Goal: Contribute content: Add original content to the website for others to see

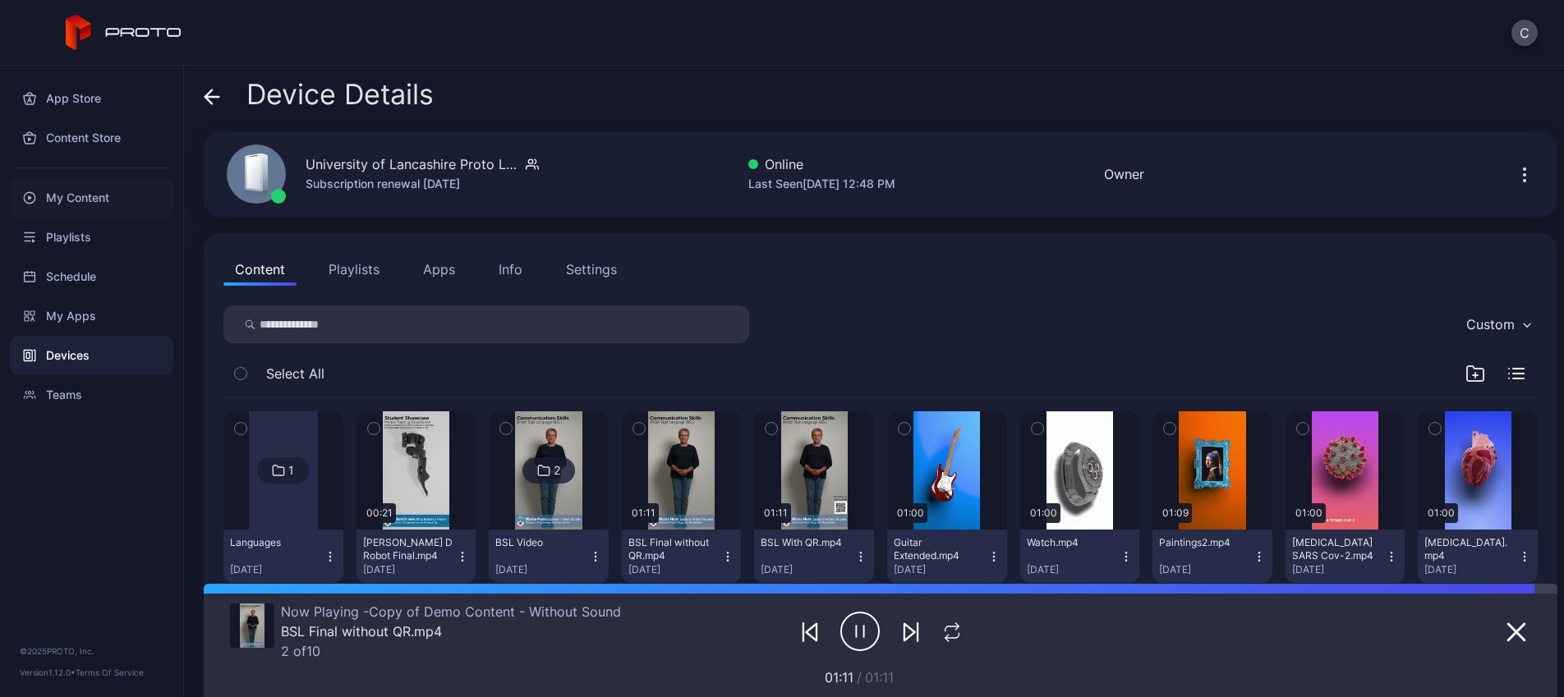
click at [94, 200] on div "My Content" at bounding box center [91, 197] width 163 height 39
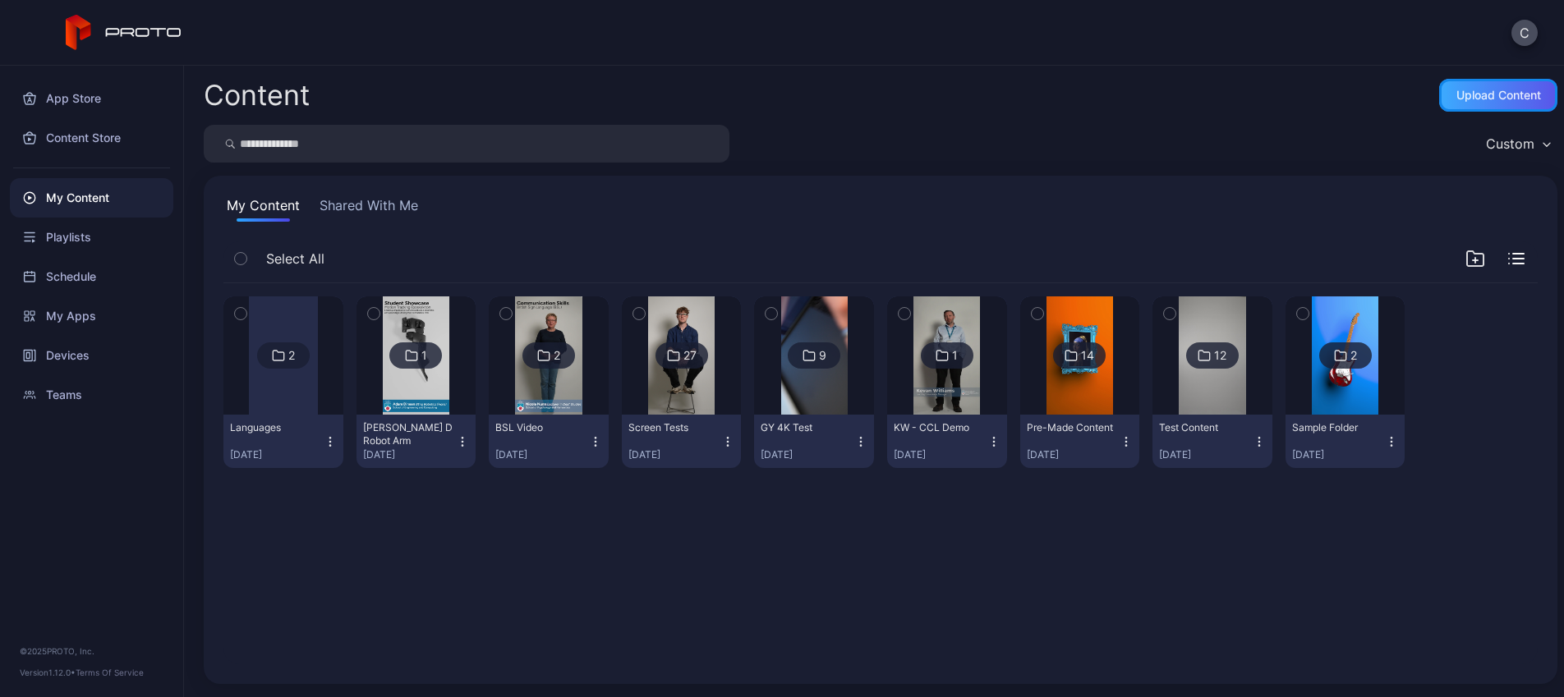
click at [1456, 96] on div "Upload Content" at bounding box center [1498, 95] width 85 height 13
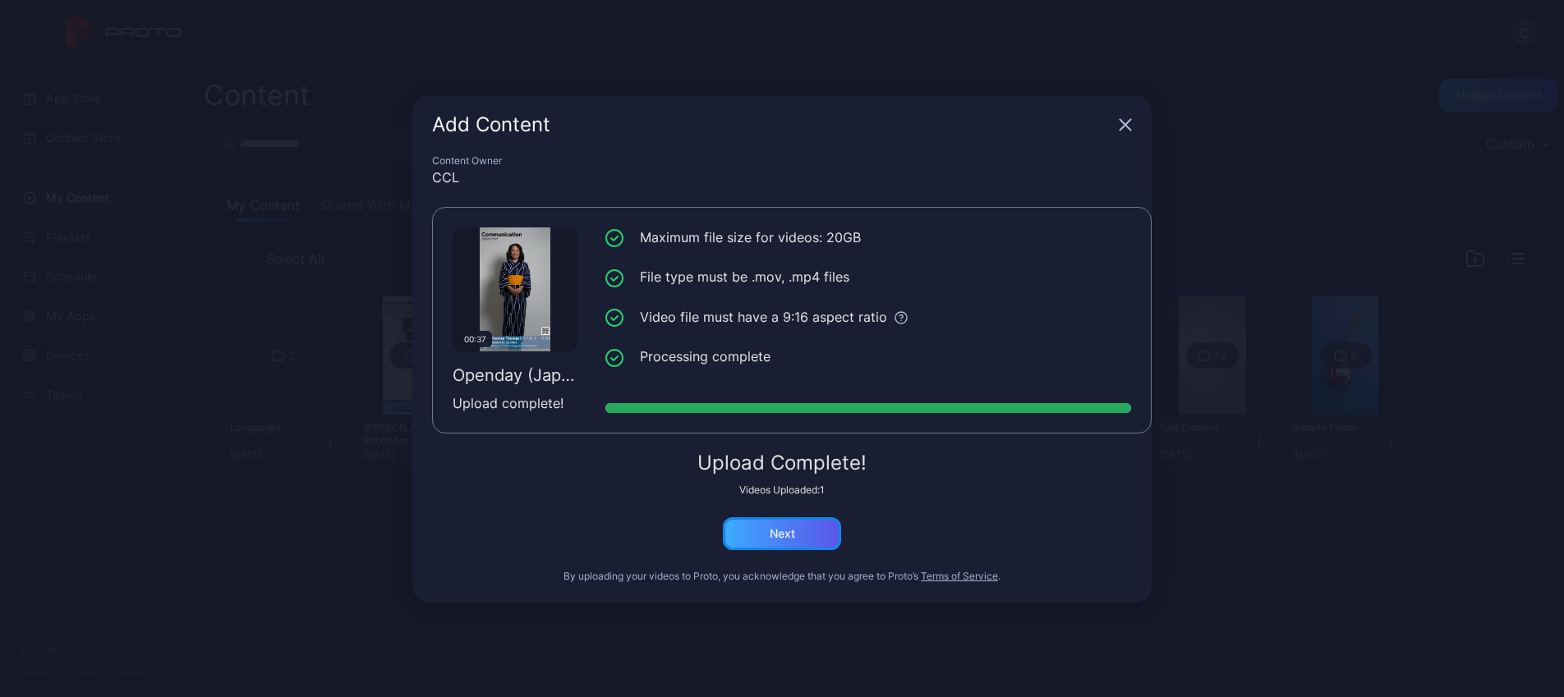
click at [809, 536] on div "Next" at bounding box center [782, 533] width 118 height 33
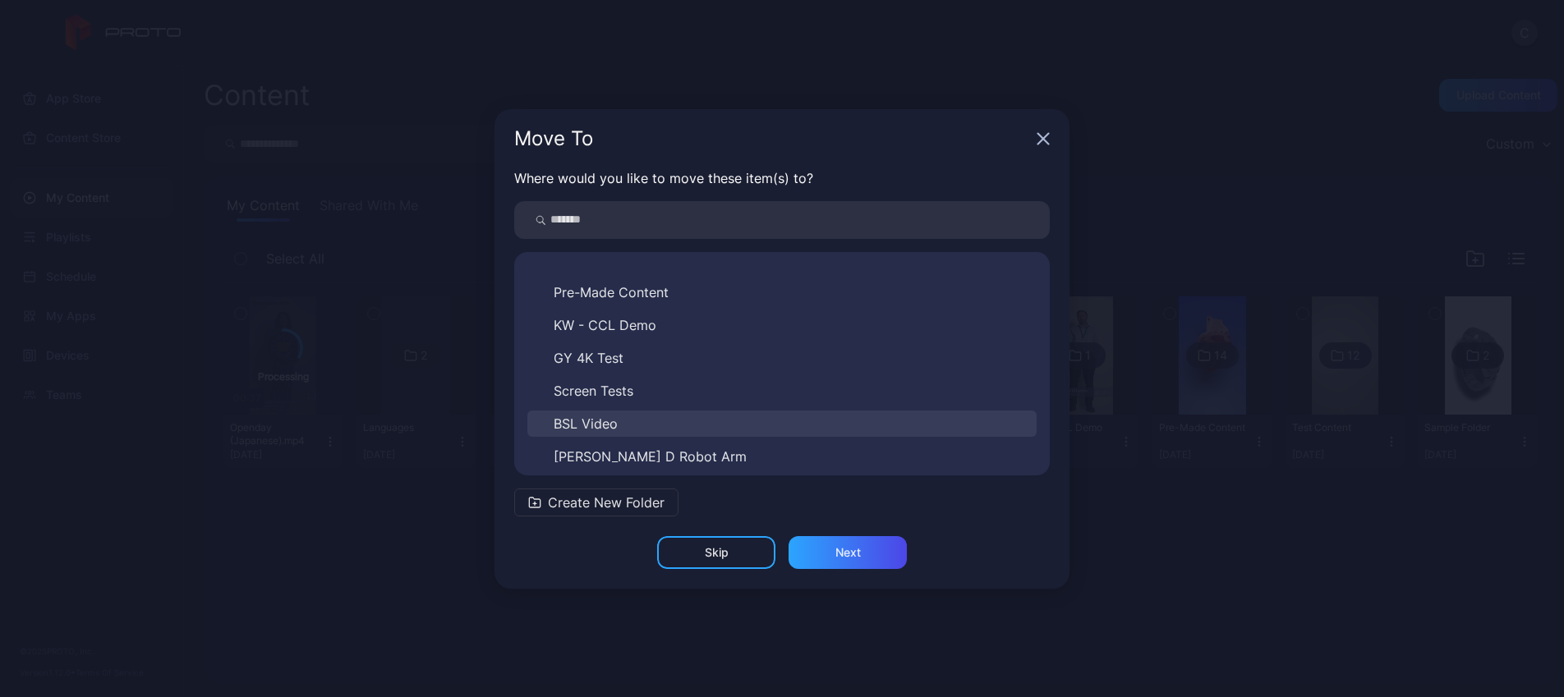
scroll to position [125, 0]
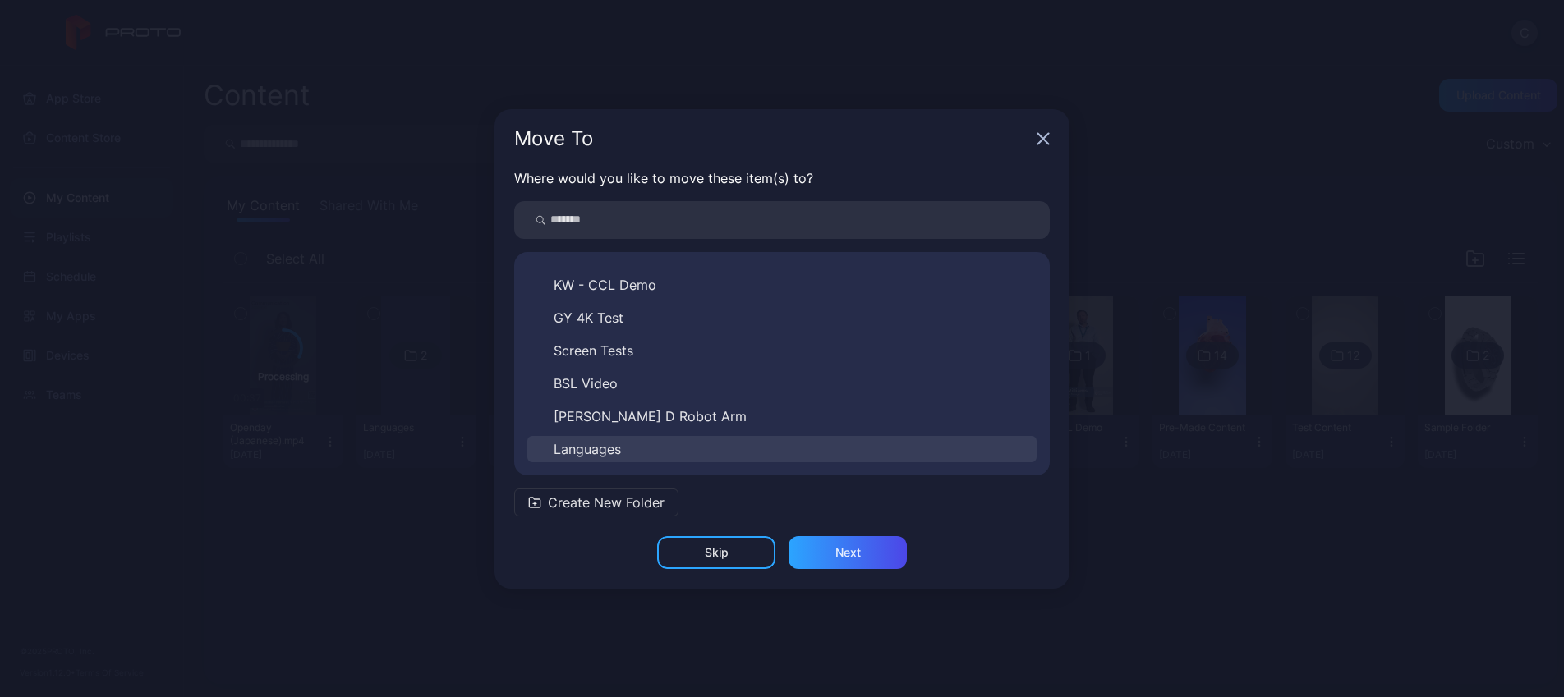
click at [598, 444] on span "Languages" at bounding box center [587, 449] width 67 height 20
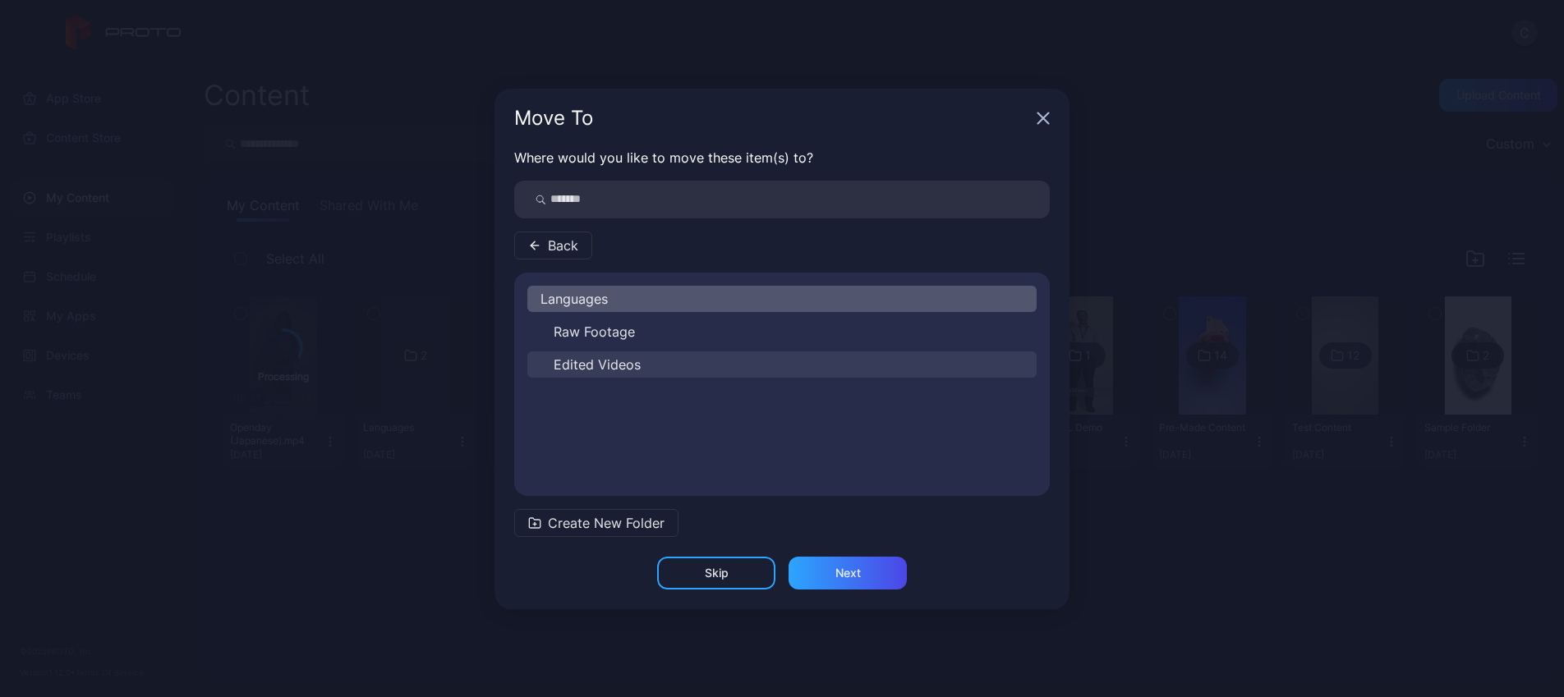
click at [596, 370] on span "Edited Videos" at bounding box center [597, 365] width 87 height 20
click at [824, 582] on div "Next" at bounding box center [848, 573] width 118 height 33
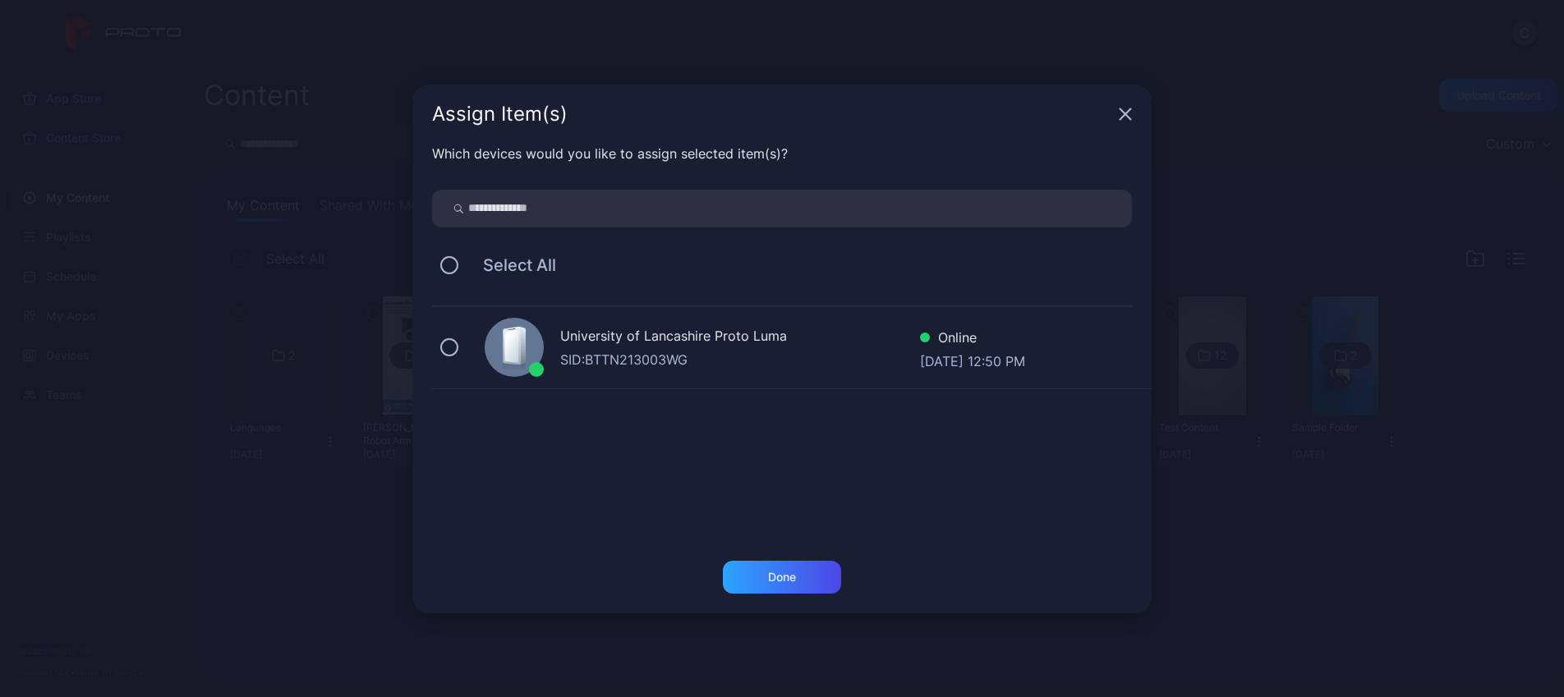
click at [605, 353] on div "SID: BTTN213003WG" at bounding box center [740, 360] width 360 height 20
click at [807, 591] on div "Done" at bounding box center [782, 577] width 118 height 33
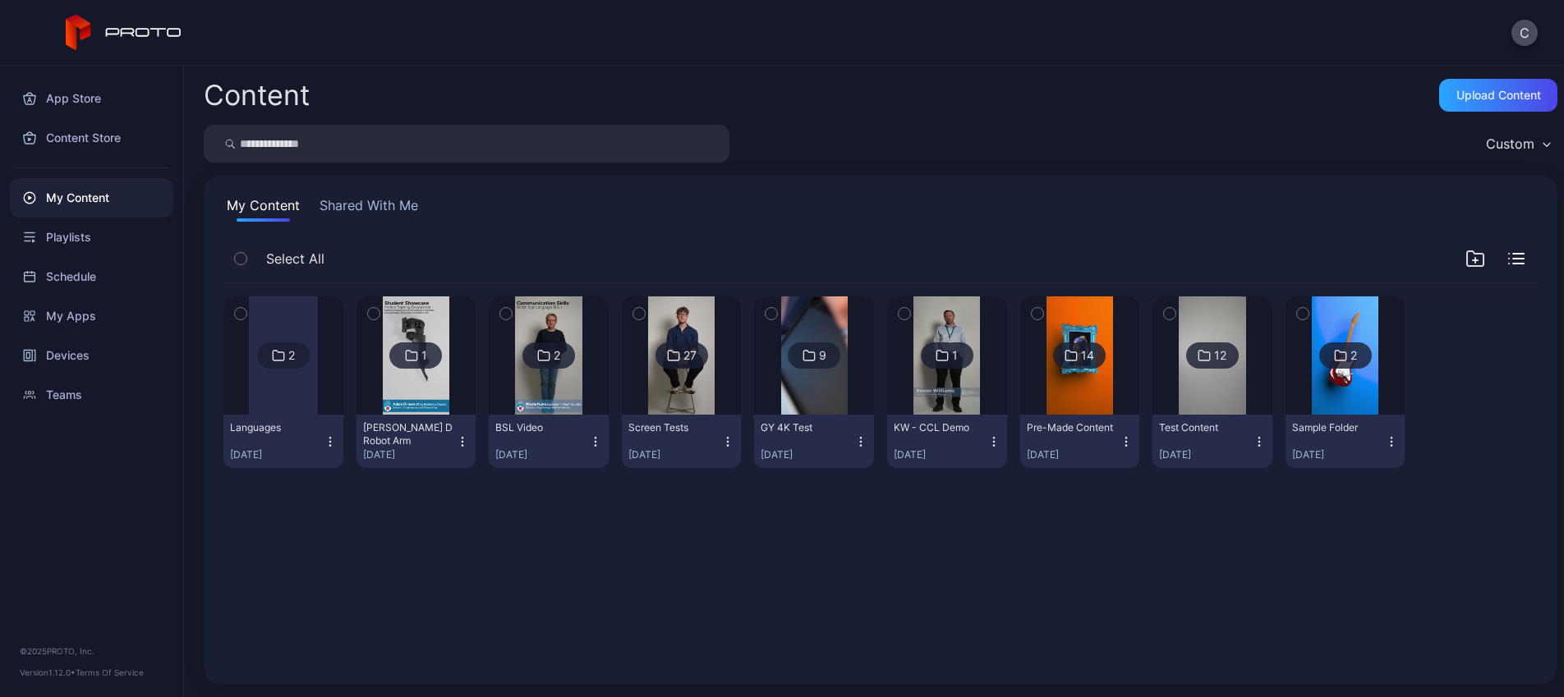
click at [297, 390] on div at bounding box center [283, 356] width 69 height 118
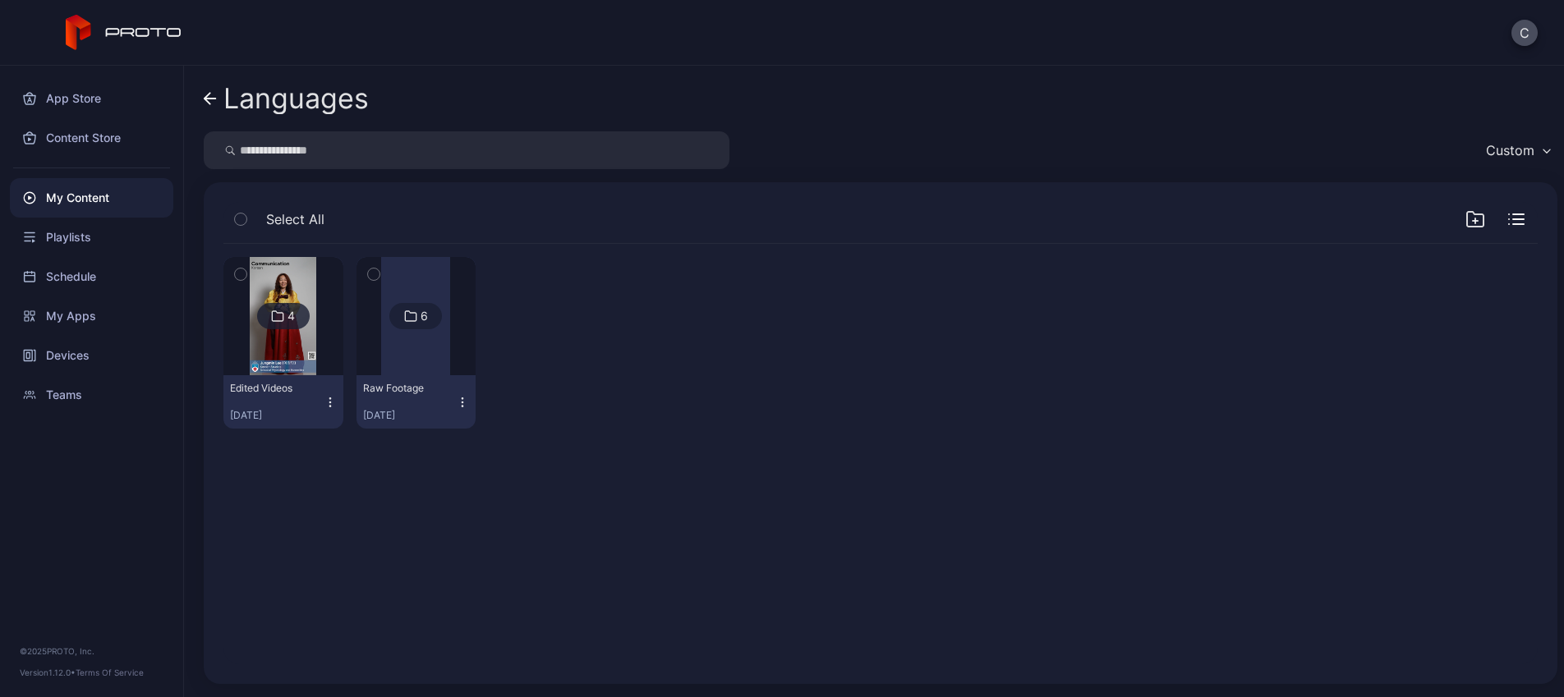
click at [294, 385] on div "Edited Videos" at bounding box center [275, 388] width 90 height 13
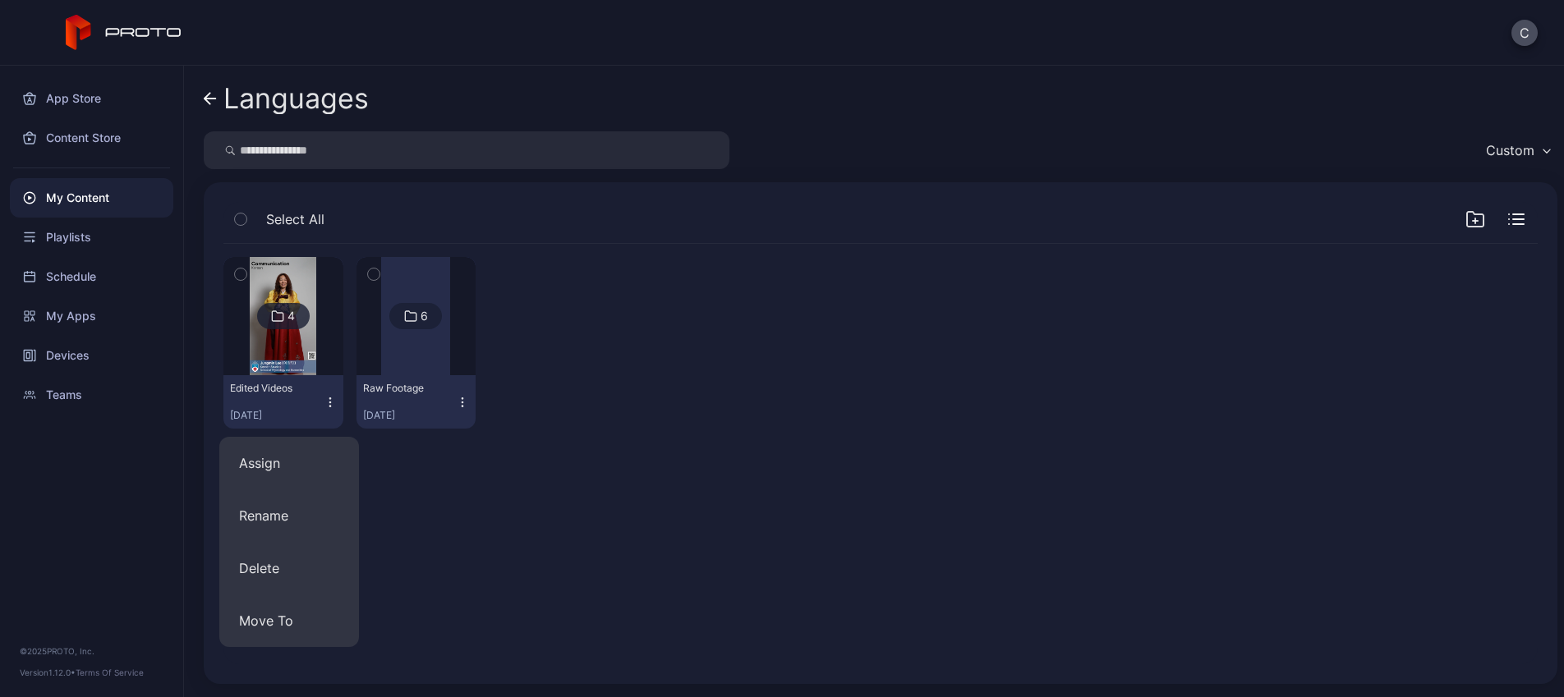
click at [576, 525] on div "4 Edited Videos Aug 12, 2025 6 Raw Footage Aug 12, 2025" at bounding box center [880, 454] width 1341 height 447
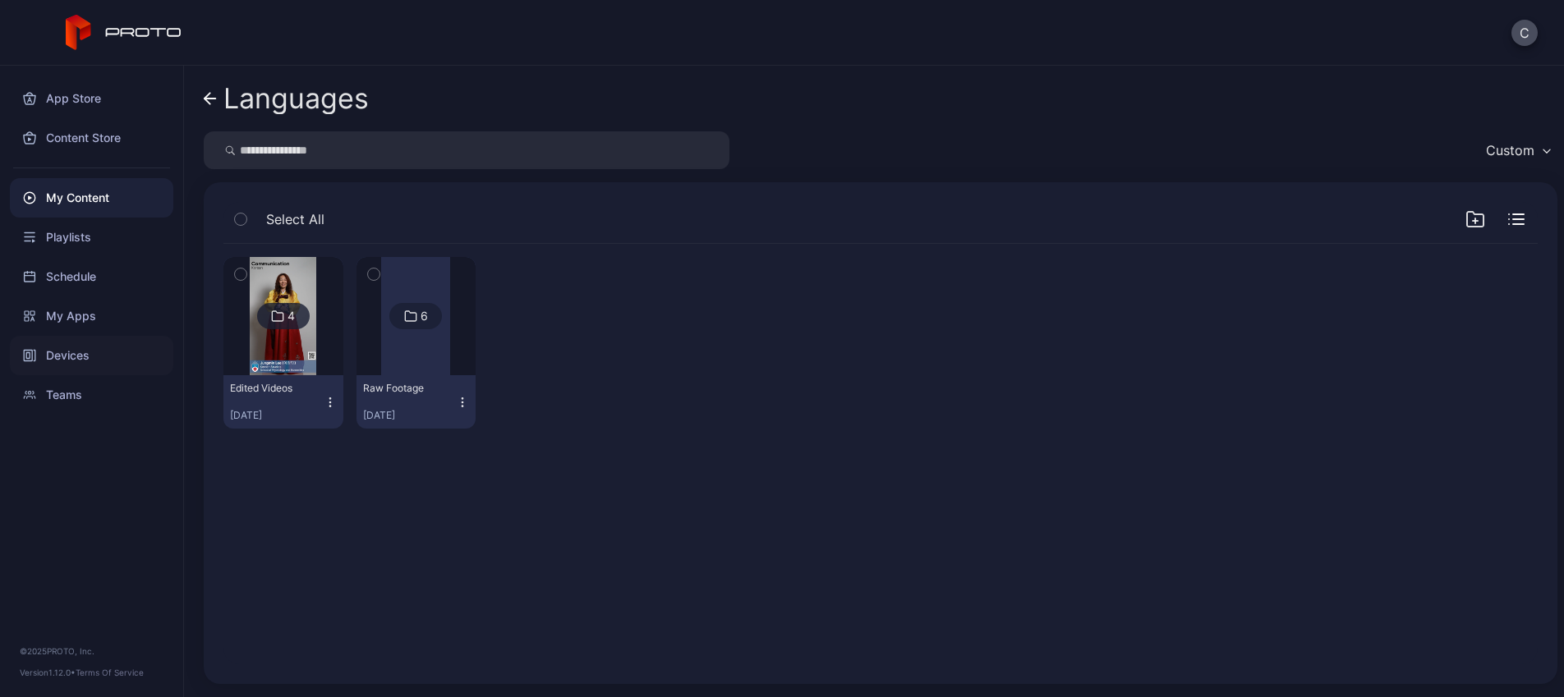
click at [112, 360] on div "Devices" at bounding box center [91, 355] width 163 height 39
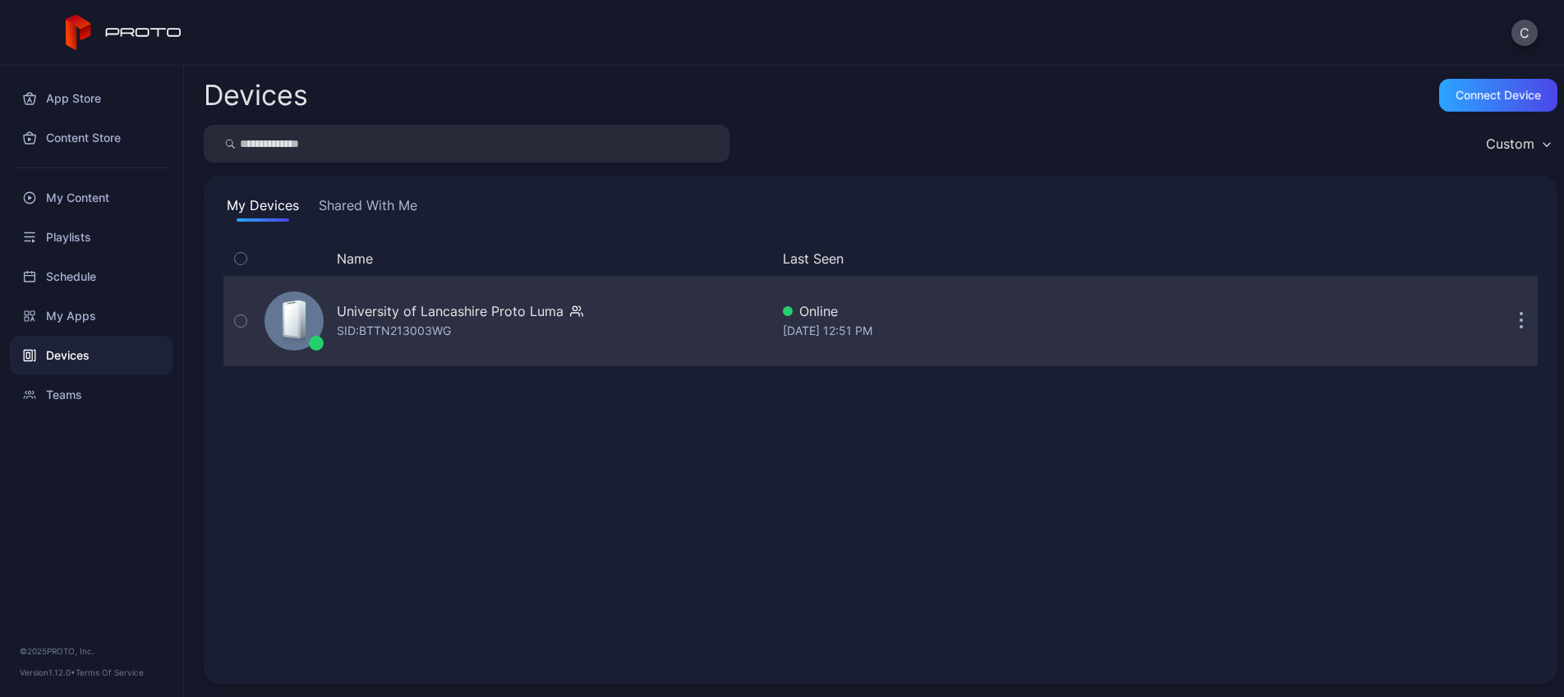
click at [474, 342] on div "University of Lancashire Proto Luma SID: BTTN213003WG" at bounding box center [514, 321] width 512 height 82
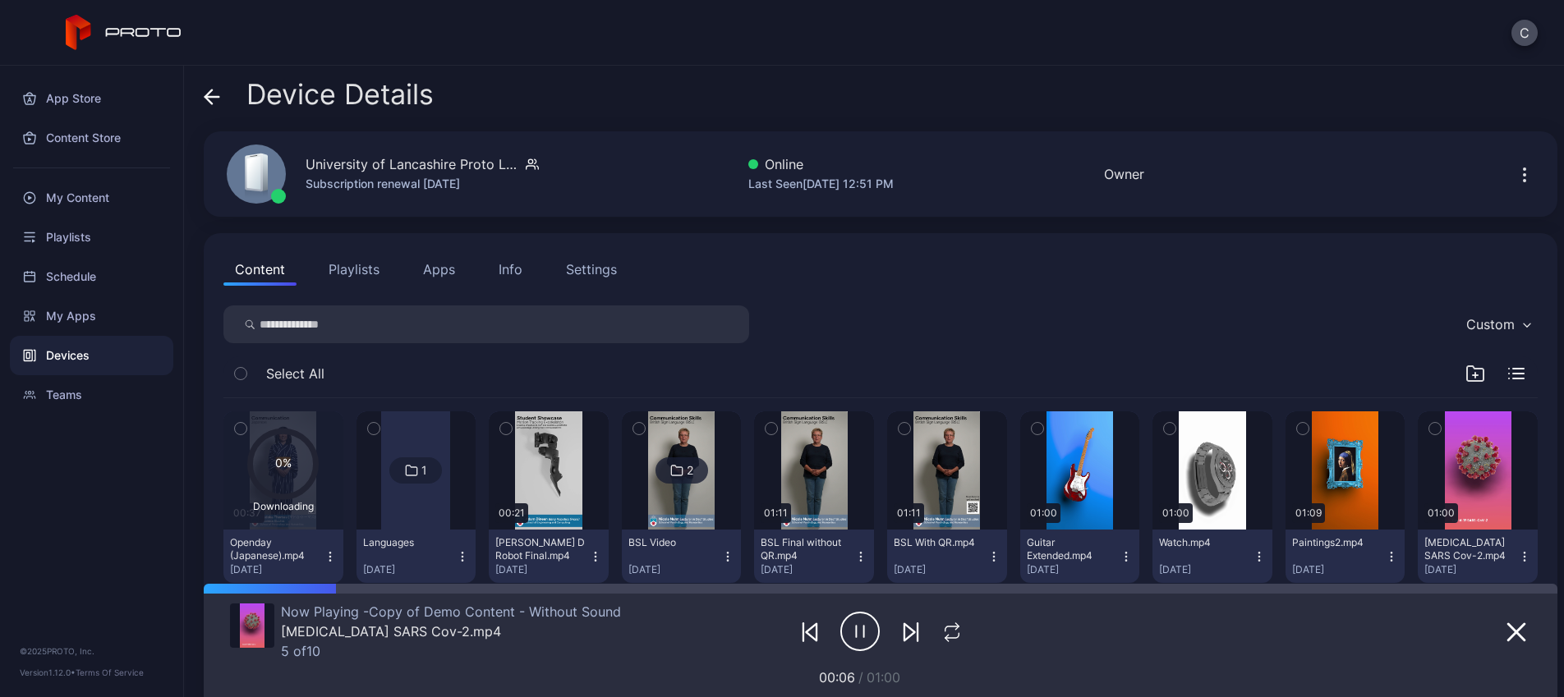
click at [440, 508] on div at bounding box center [415, 471] width 69 height 118
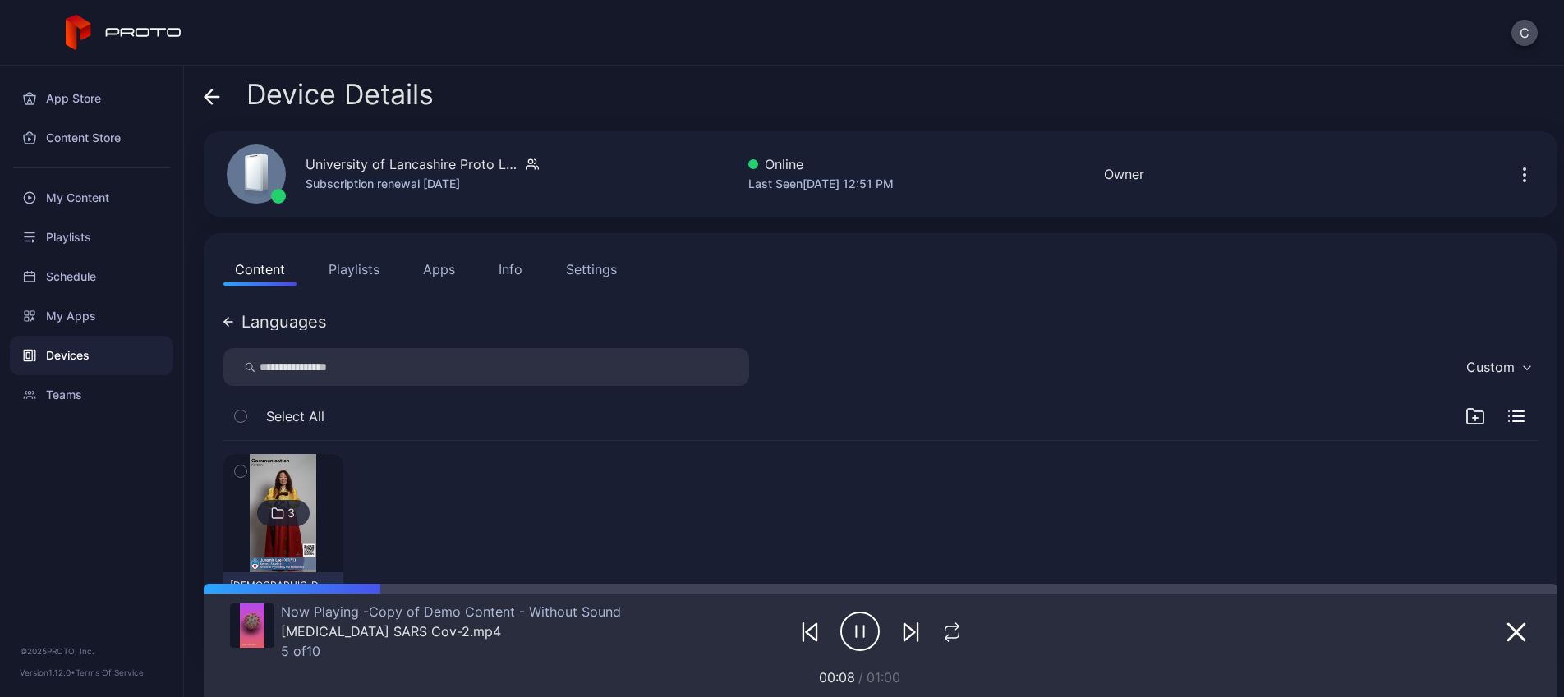
click at [1465, 416] on icon "button" at bounding box center [1475, 417] width 20 height 20
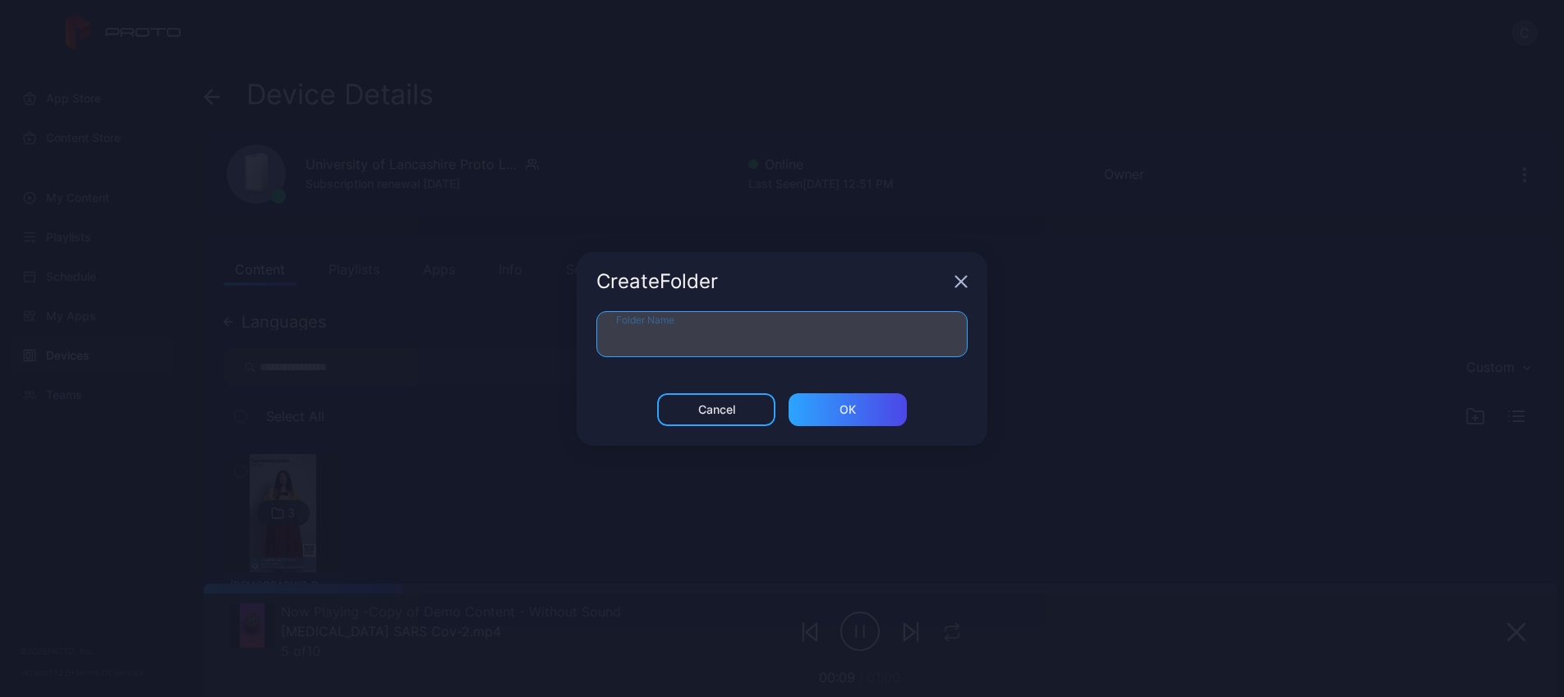
click at [768, 343] on input "Folder Name" at bounding box center [781, 334] width 371 height 46
type input "********"
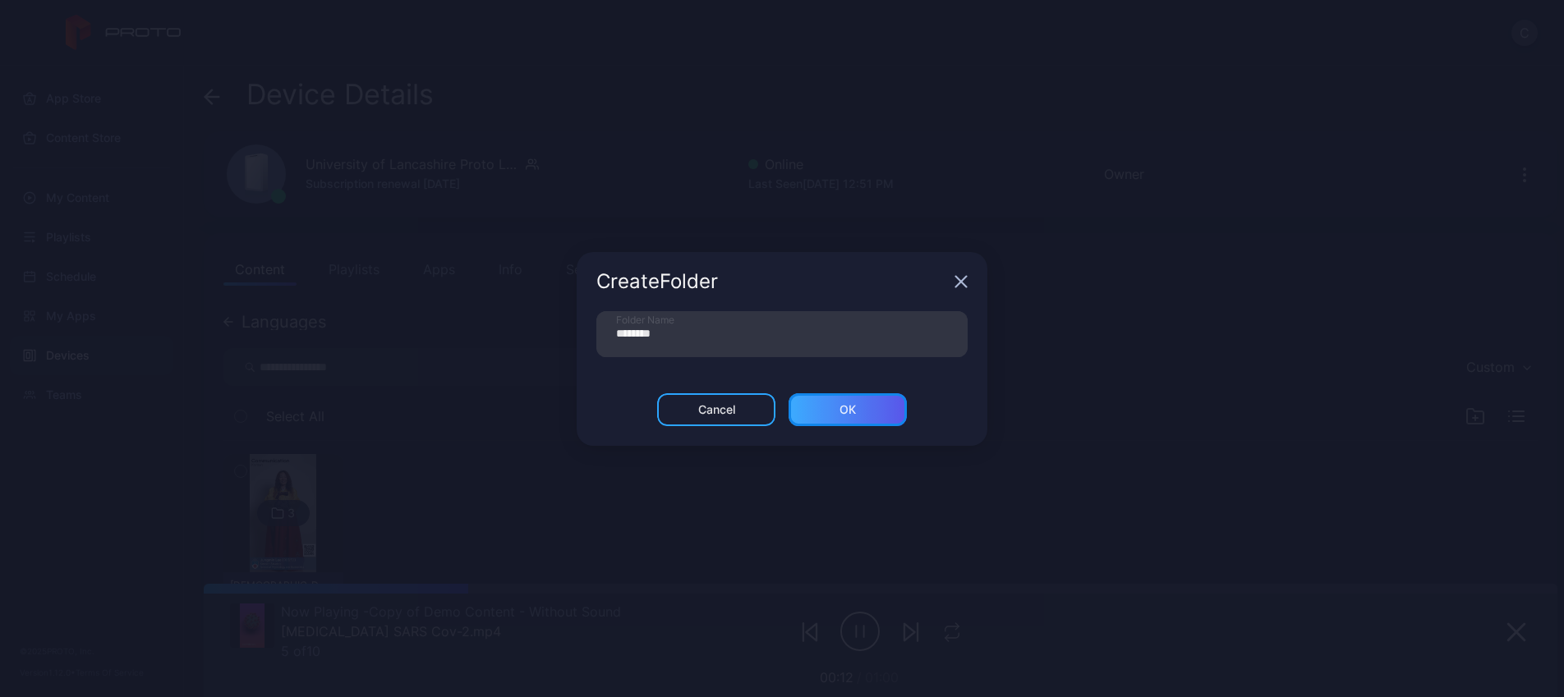
click at [846, 413] on div "ОК" at bounding box center [847, 409] width 16 height 13
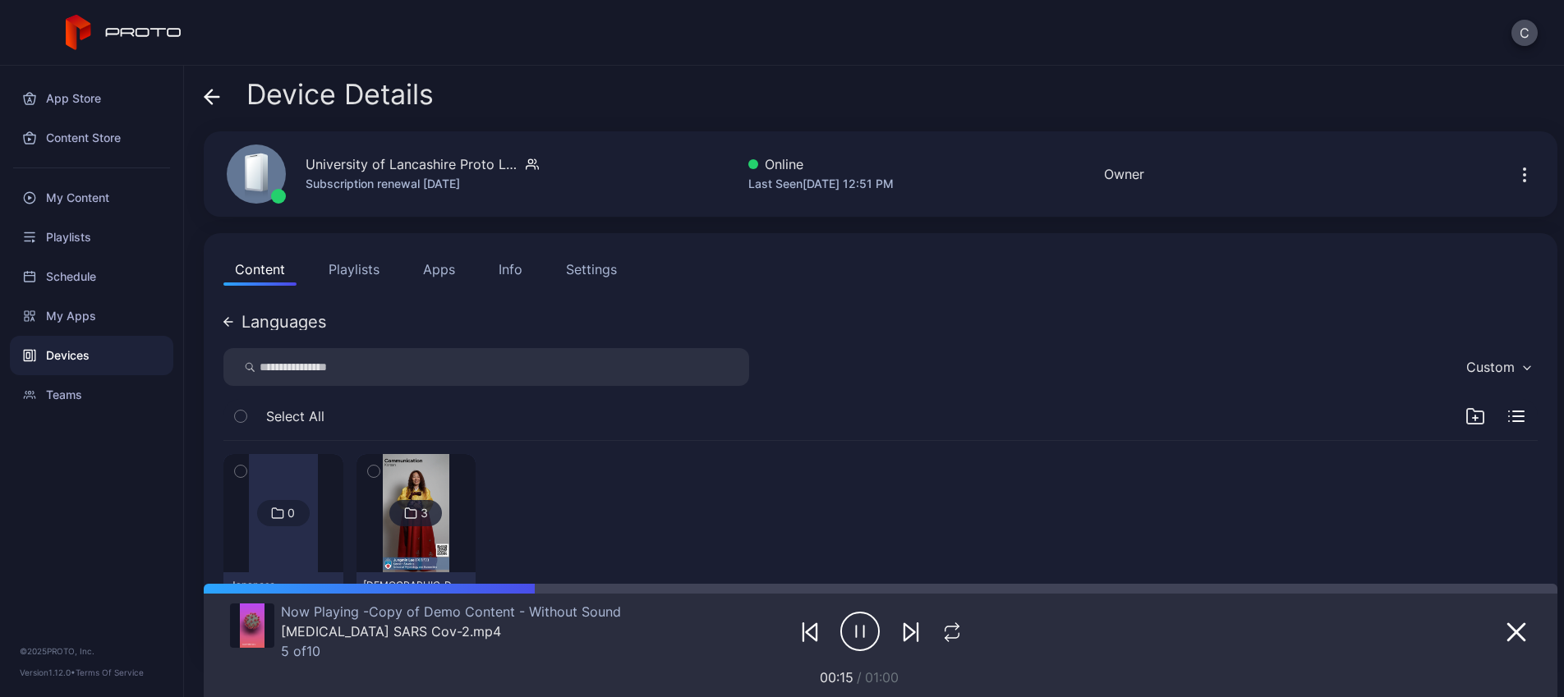
click at [260, 325] on div "Languages" at bounding box center [283, 322] width 85 height 16
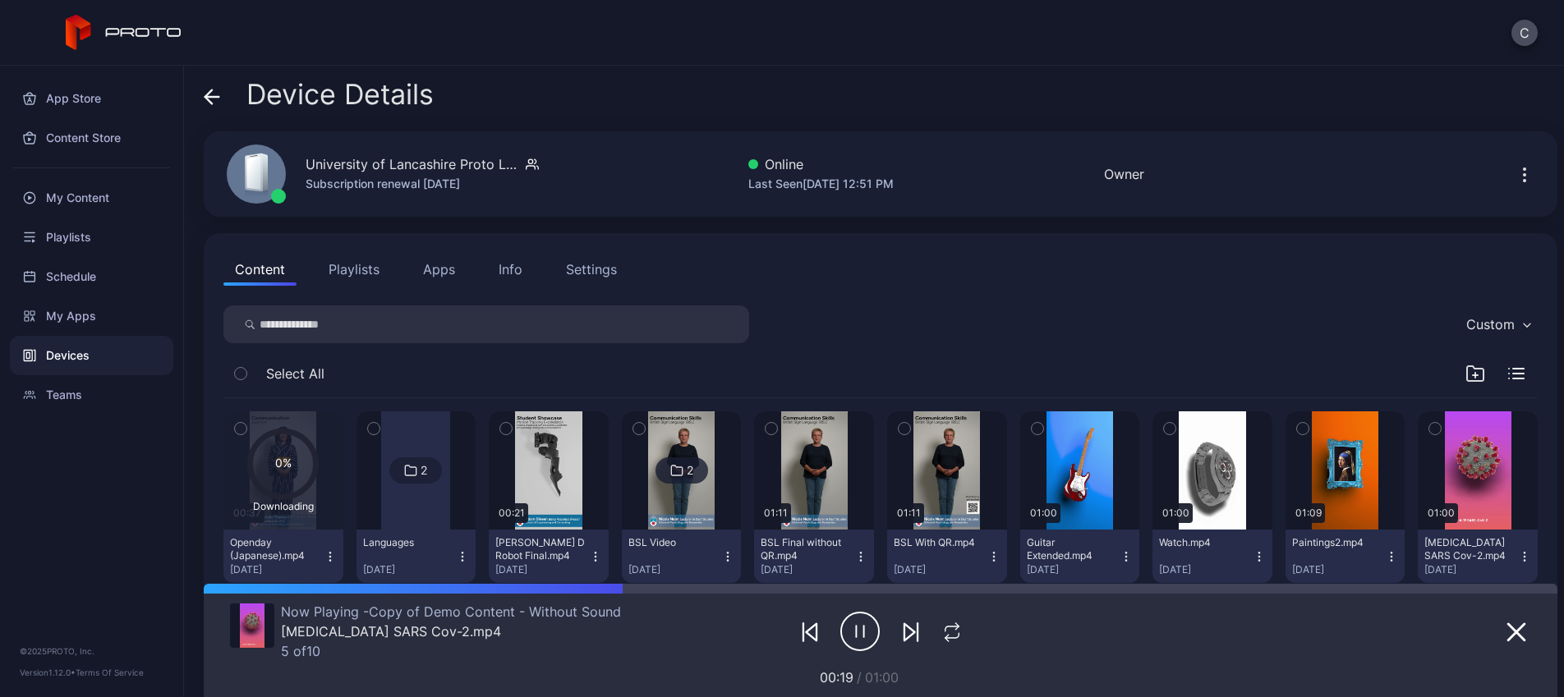
click at [432, 271] on button "Apps" at bounding box center [439, 269] width 55 height 33
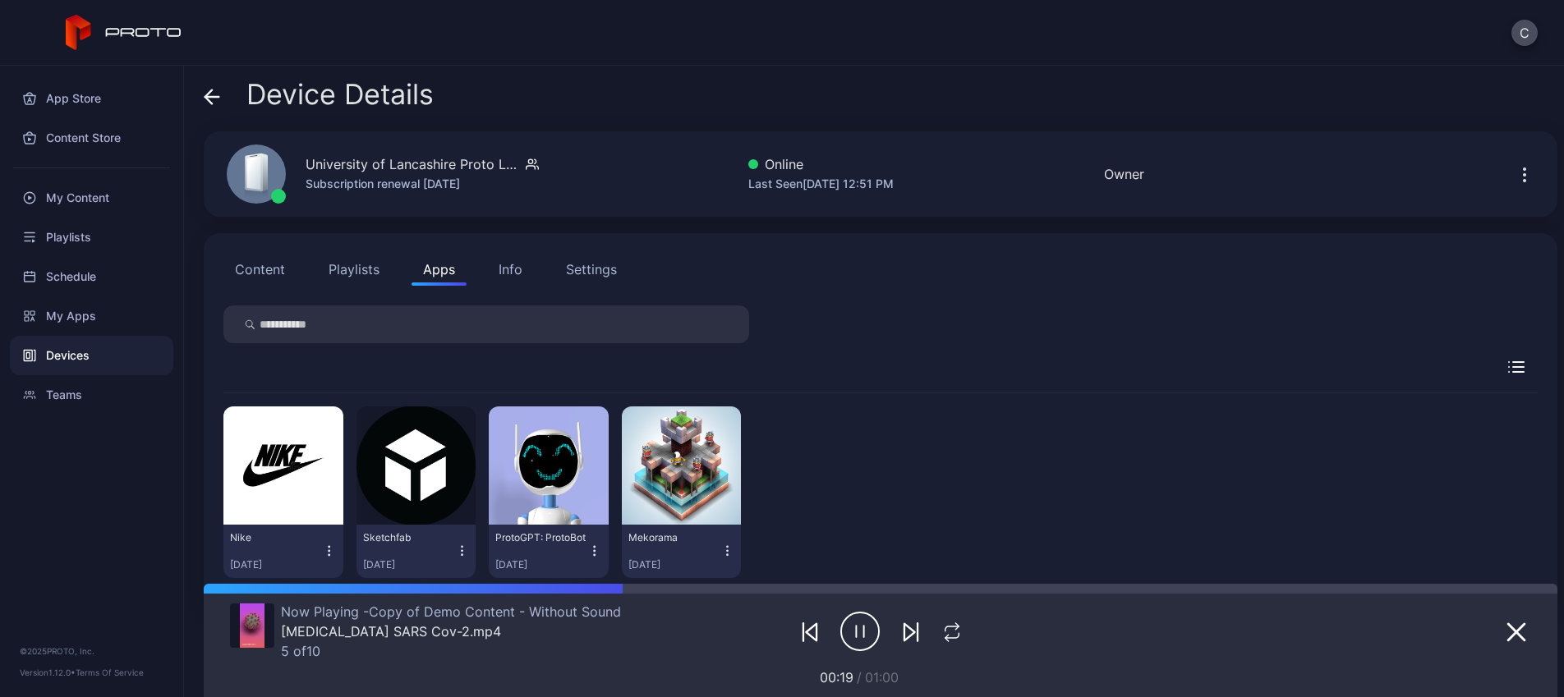
click at [277, 264] on button "Content" at bounding box center [259, 269] width 73 height 33
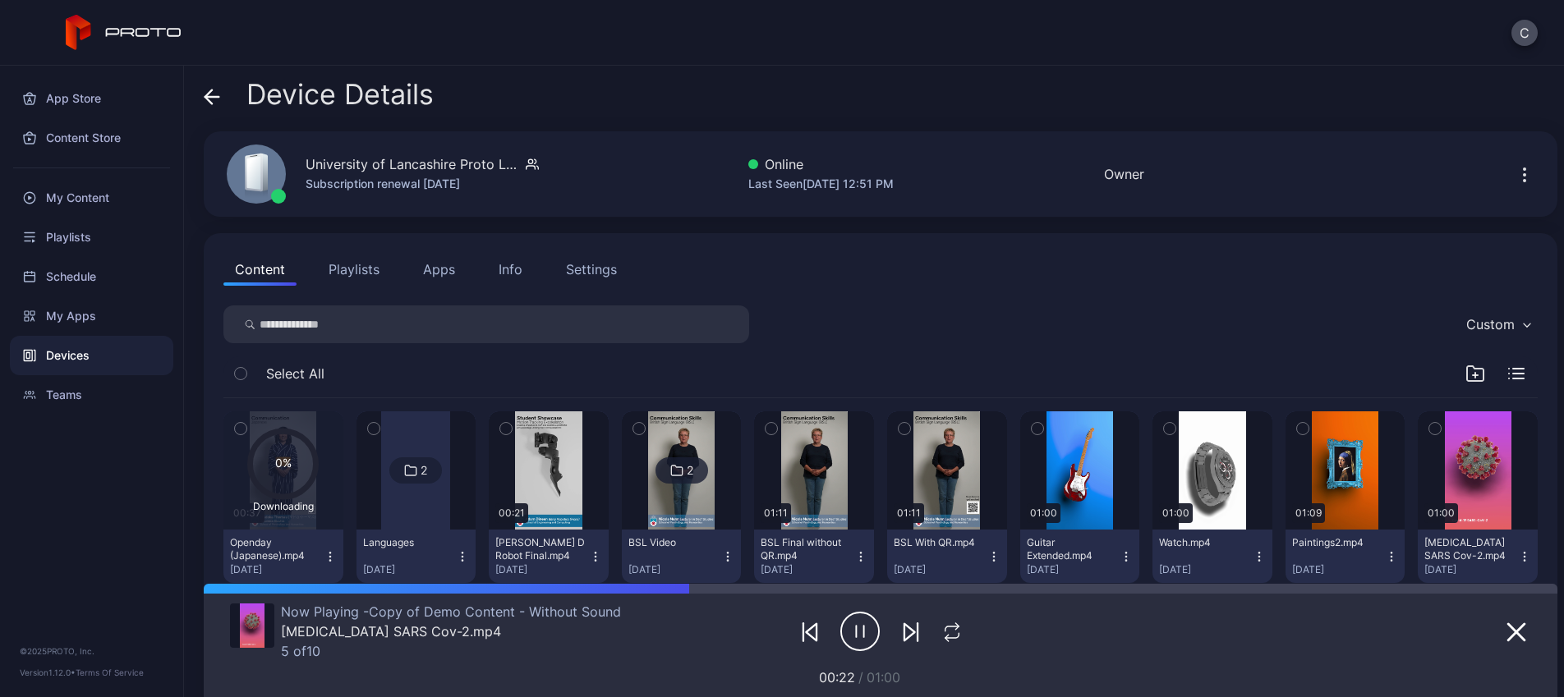
click at [56, 353] on div "Devices" at bounding box center [91, 355] width 163 height 39
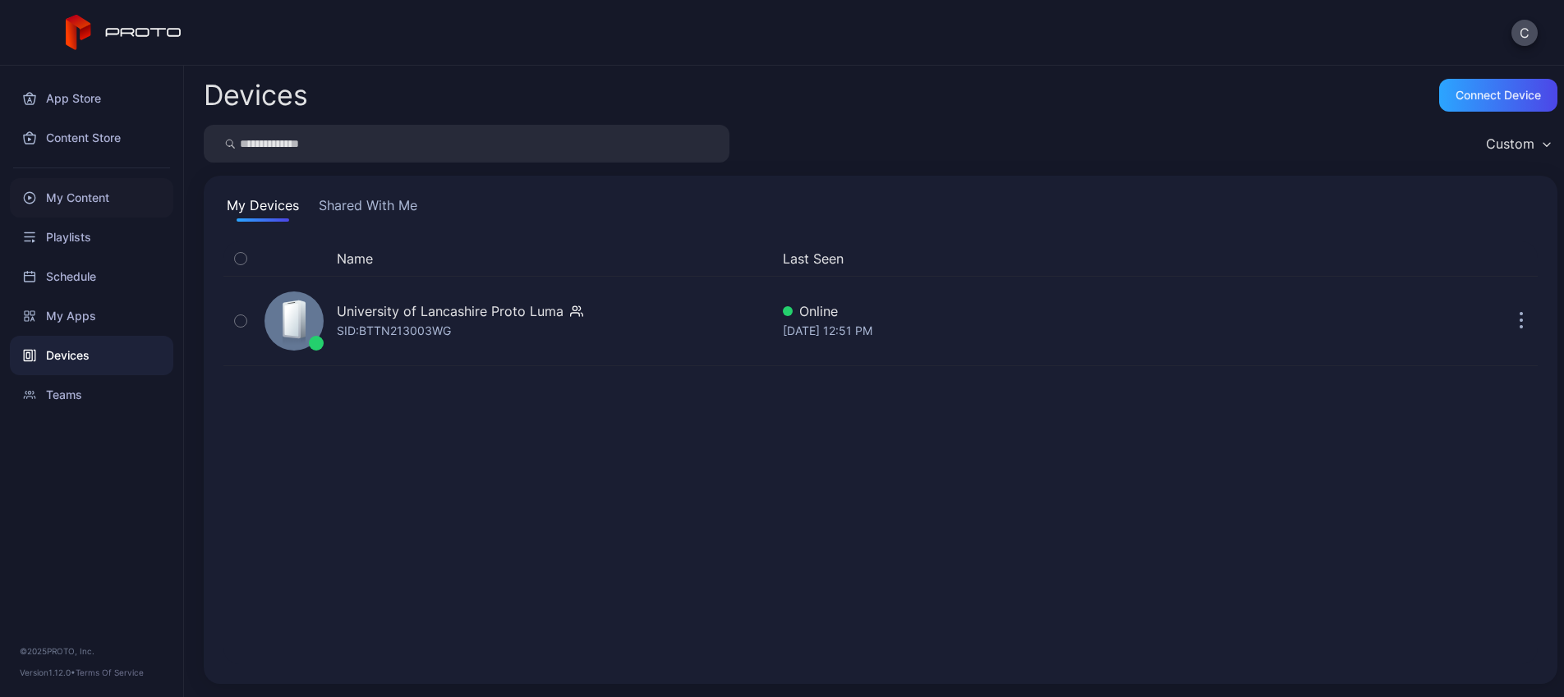
click at [76, 200] on div "My Content" at bounding box center [91, 197] width 163 height 39
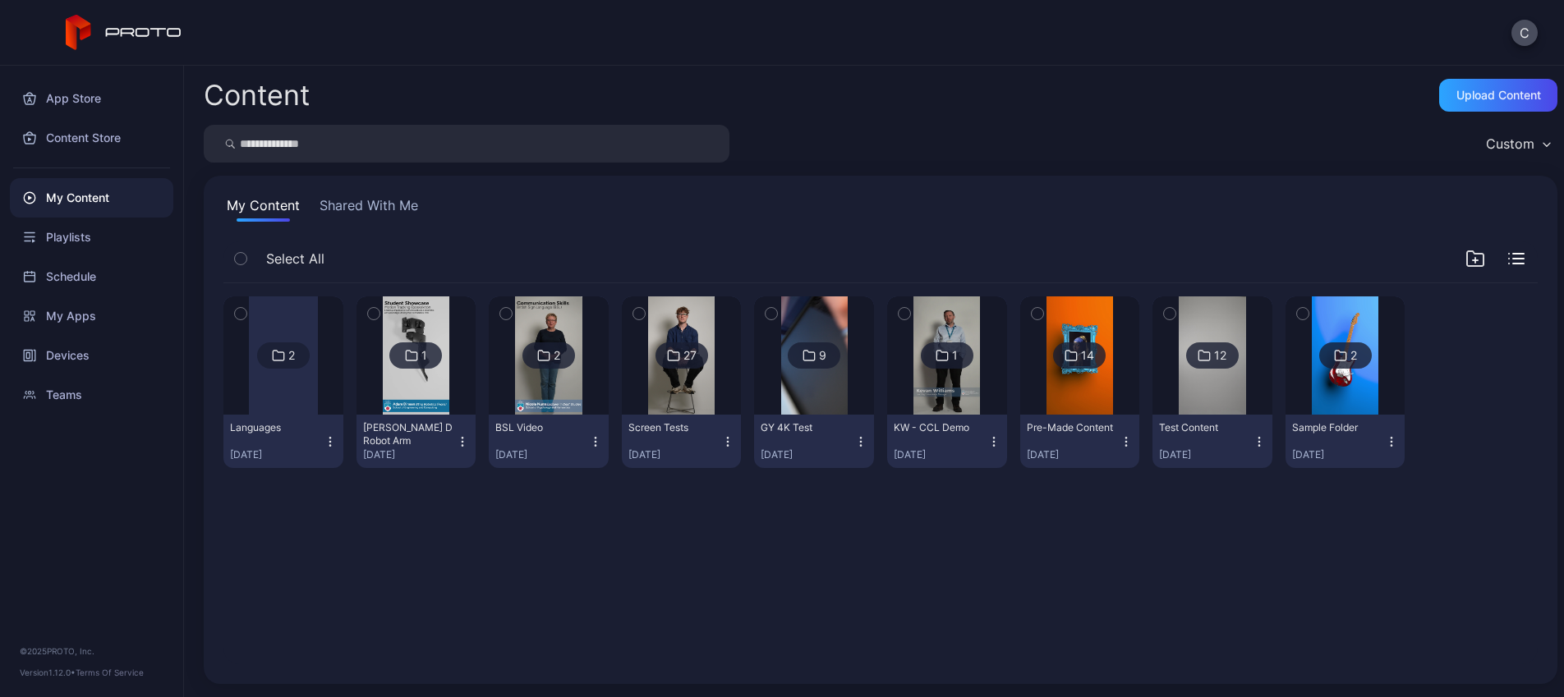
click at [277, 390] on div at bounding box center [283, 356] width 69 height 118
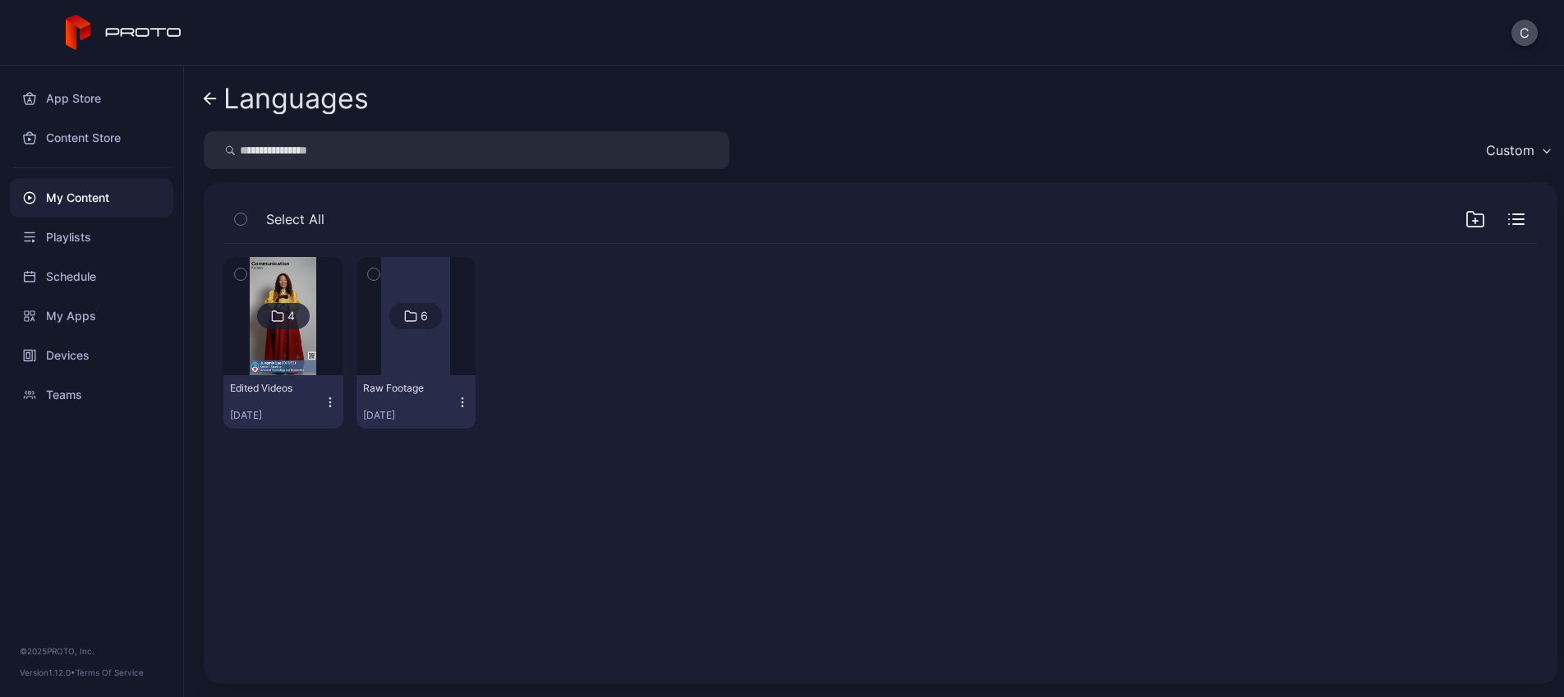
click at [276, 376] on button "Edited Videos Aug 12, 2025" at bounding box center [283, 401] width 120 height 53
click at [293, 347] on img at bounding box center [283, 316] width 67 height 118
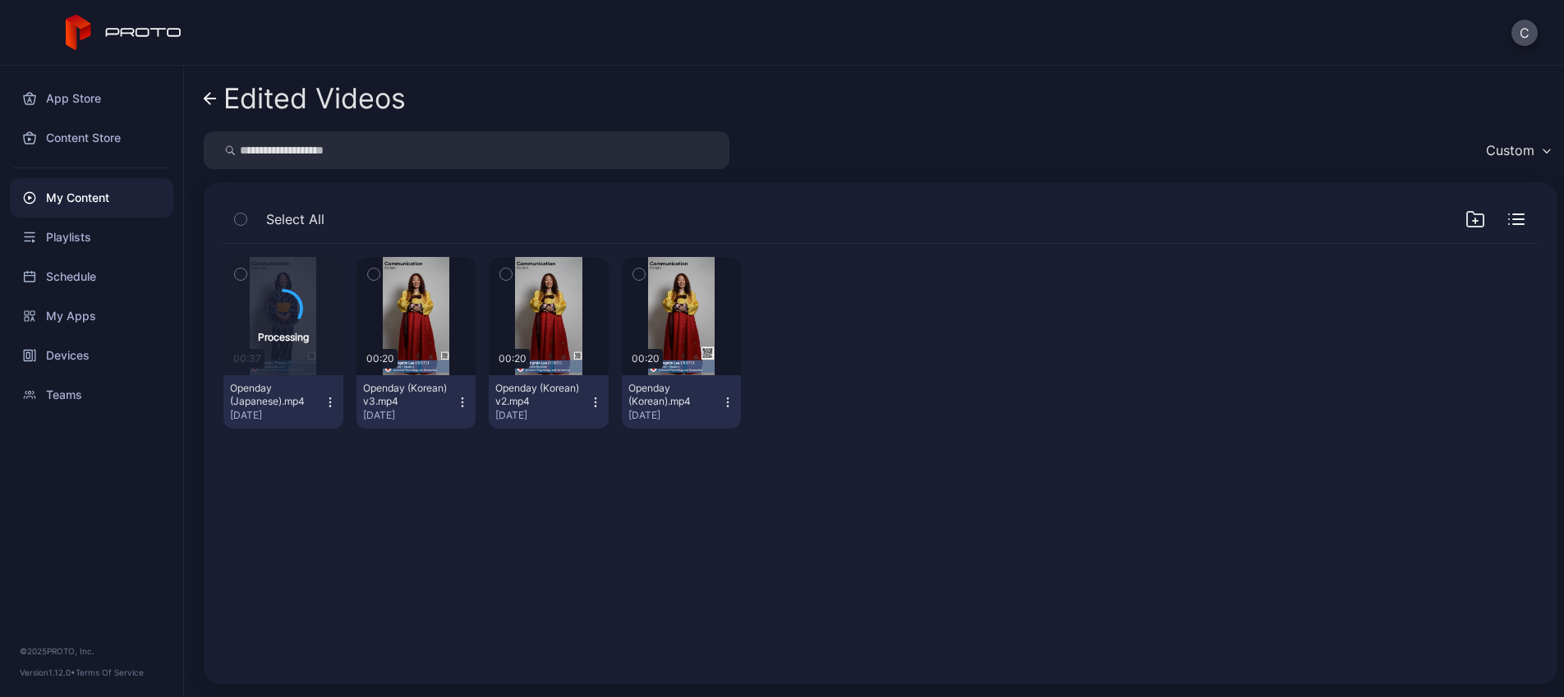
click at [454, 504] on div "Processing 00:37 Openday (Japanese).mp4 Aug 13, 2025 Preview 00:20 Openday (Kor…" at bounding box center [880, 454] width 1341 height 447
click at [116, 352] on div "Devices" at bounding box center [91, 355] width 163 height 39
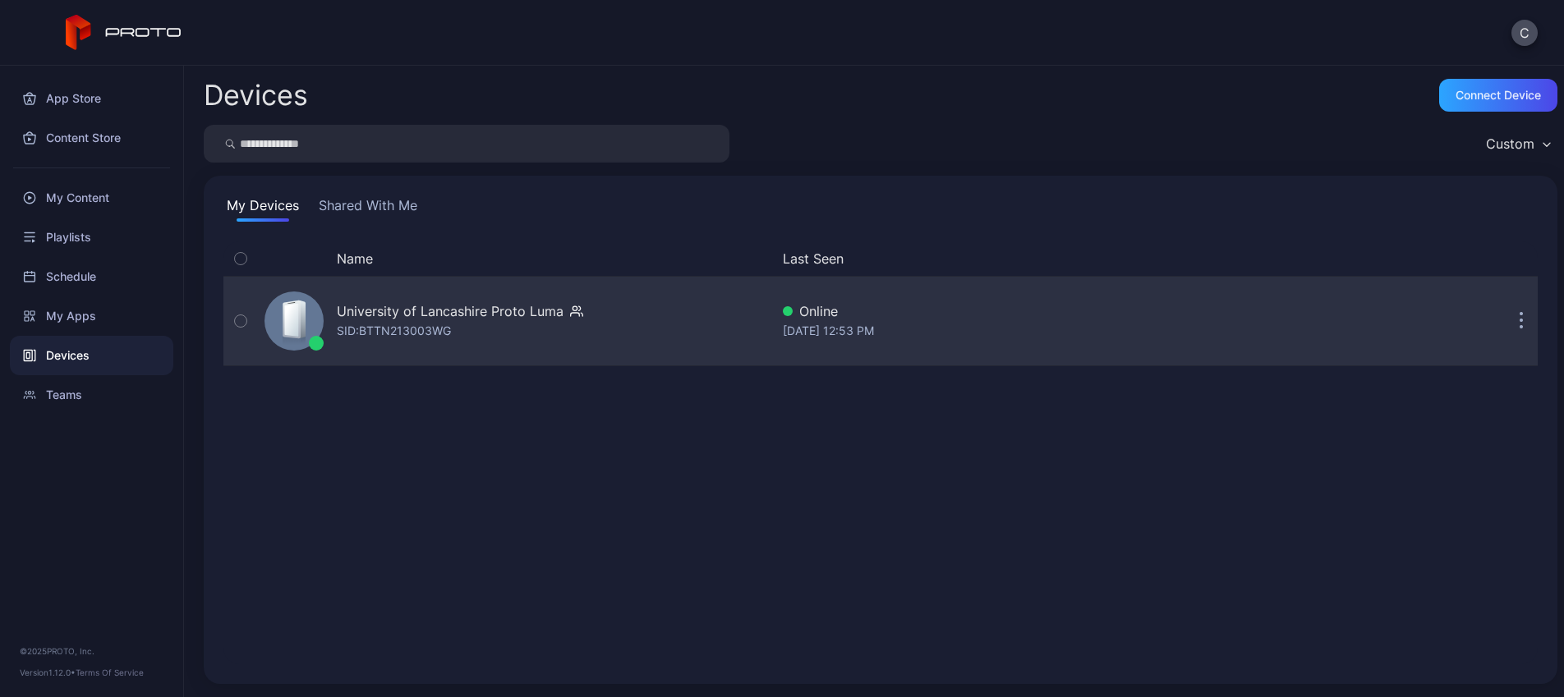
click at [382, 333] on div "SID: BTTN213003WG" at bounding box center [394, 331] width 114 height 20
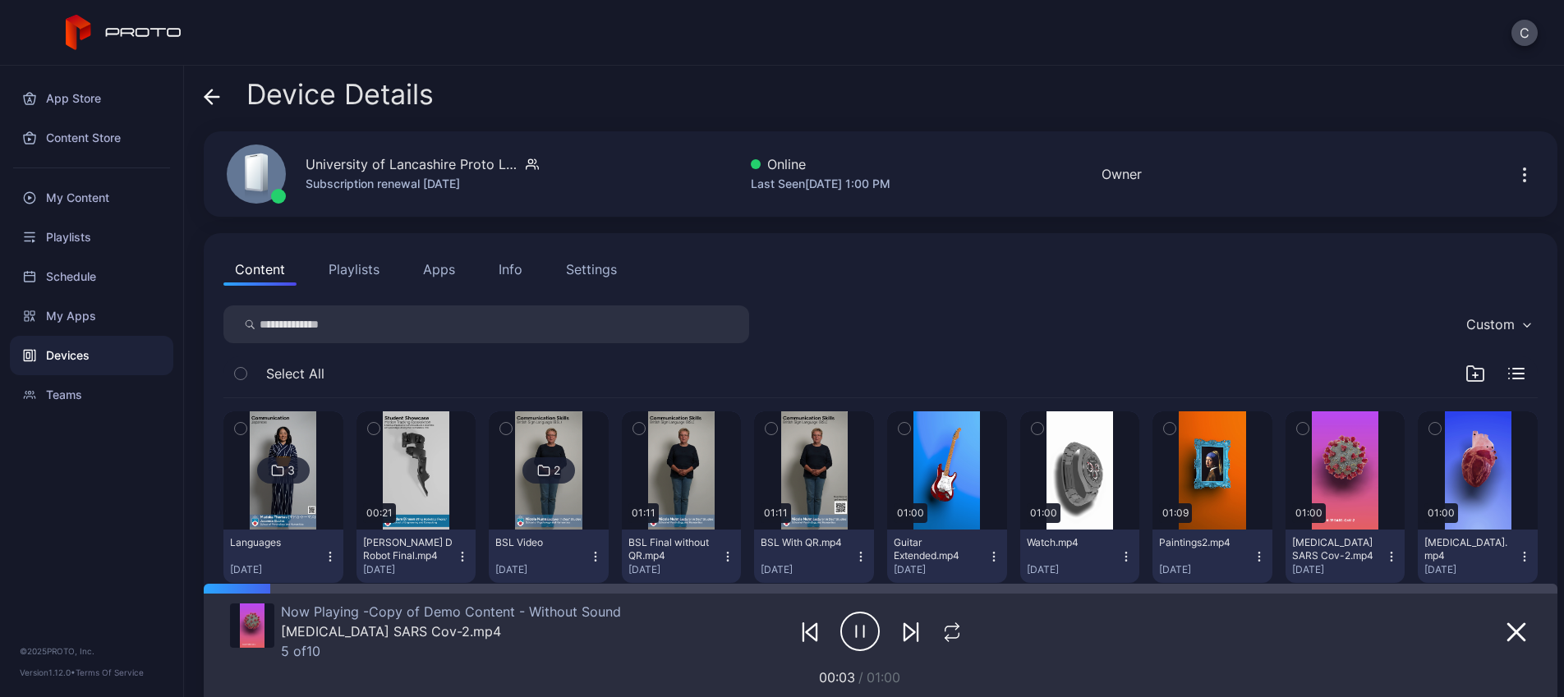
click at [279, 504] on img at bounding box center [283, 471] width 67 height 118
